Goal: Transaction & Acquisition: Purchase product/service

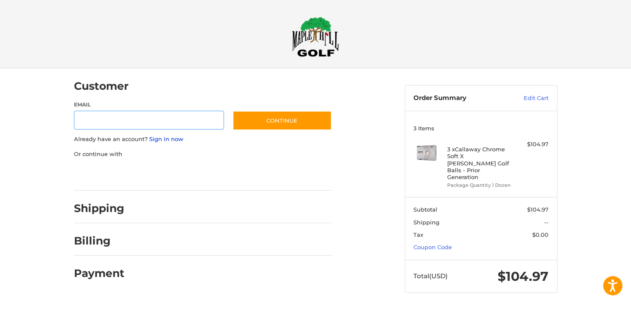
type input "**********"
click at [170, 138] on link "Sign in now" at bounding box center [166, 139] width 34 height 7
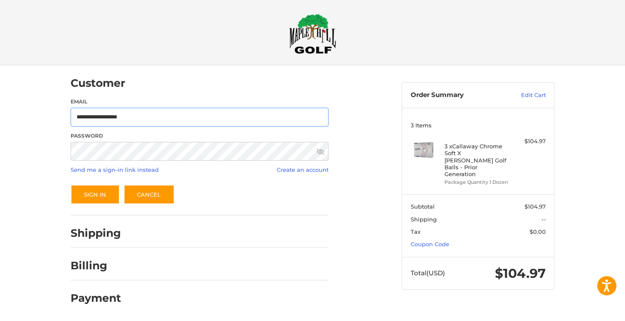
drag, startPoint x: 76, startPoint y: 118, endPoint x: 165, endPoint y: 119, distance: 88.9
type input "**********"
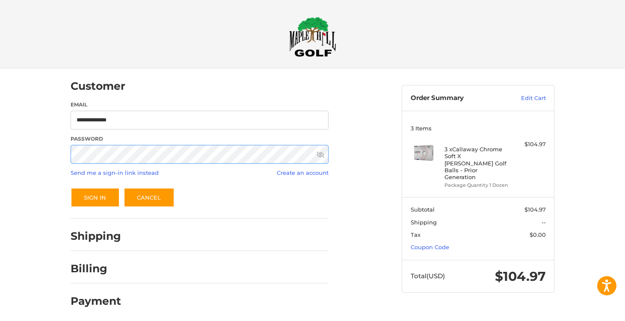
scroll to position [0, 0]
click at [99, 193] on button "Sign In" at bounding box center [95, 198] width 49 height 20
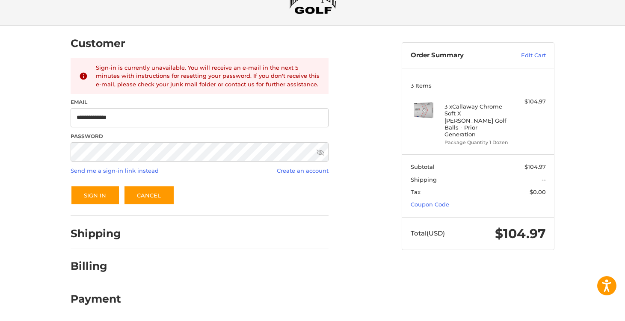
scroll to position [44, 0]
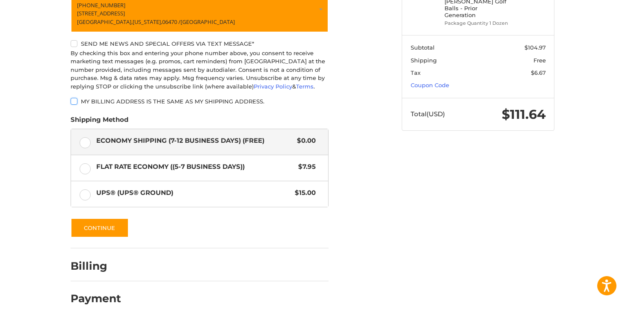
scroll to position [161, 0]
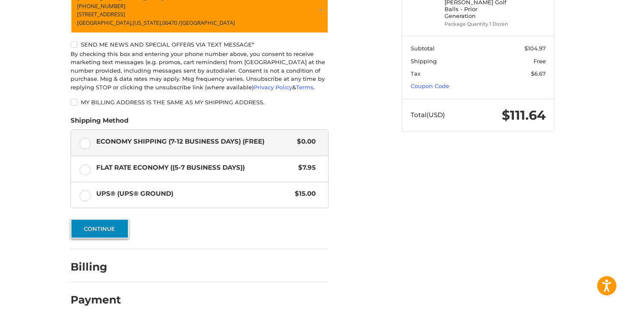
click at [112, 228] on button "Continue" at bounding box center [100, 229] width 58 height 20
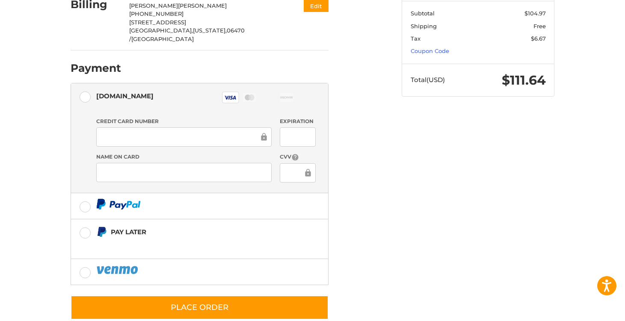
scroll to position [196, 0]
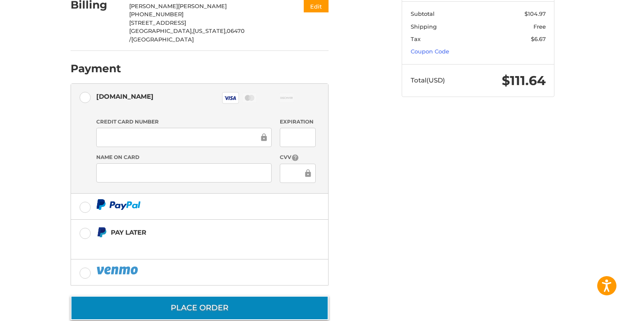
drag, startPoint x: 139, startPoint y: 171, endPoint x: 254, endPoint y: 291, distance: 165.4
click at [254, 296] on button "Place Order" at bounding box center [200, 308] width 258 height 24
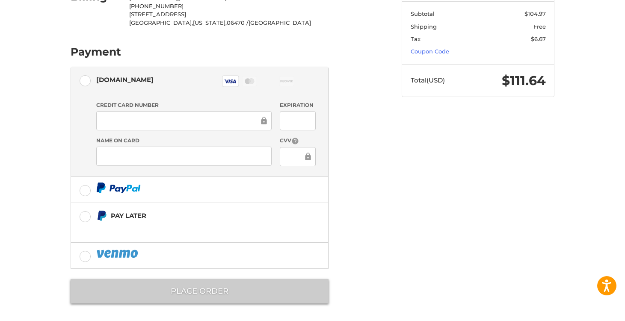
scroll to position [195, 0]
